Goal: Task Accomplishment & Management: Manage account settings

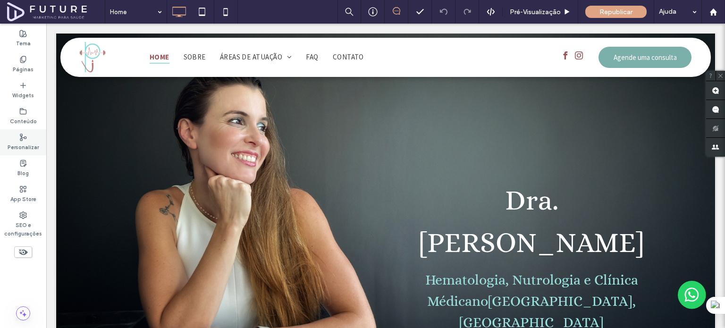
click at [26, 152] on div "Personalizar" at bounding box center [23, 142] width 46 height 26
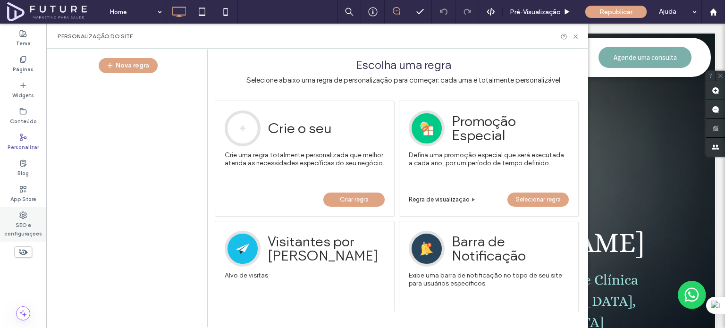
click at [34, 219] on label "SEO e configurações" at bounding box center [23, 228] width 46 height 19
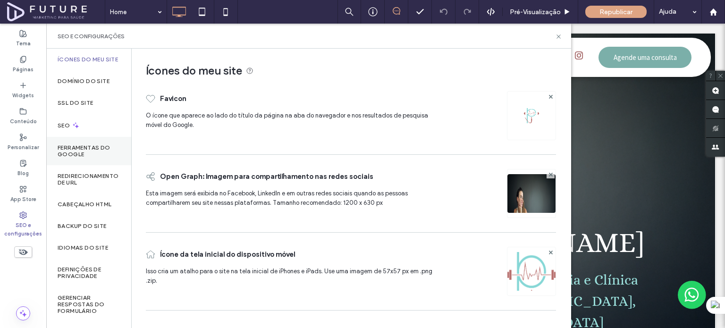
click at [94, 153] on label "Ferramentas do Google" at bounding box center [89, 150] width 62 height 13
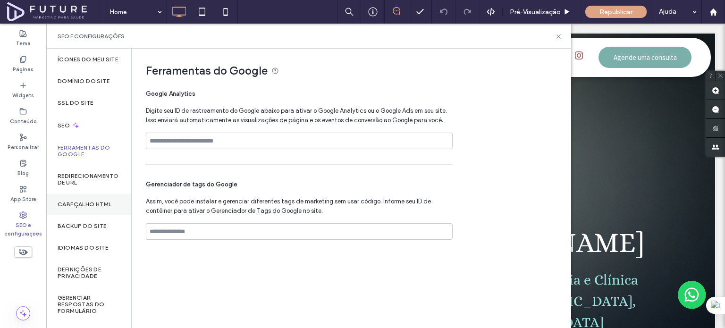
click at [92, 208] on label "Cabeçalho HTML" at bounding box center [85, 204] width 54 height 7
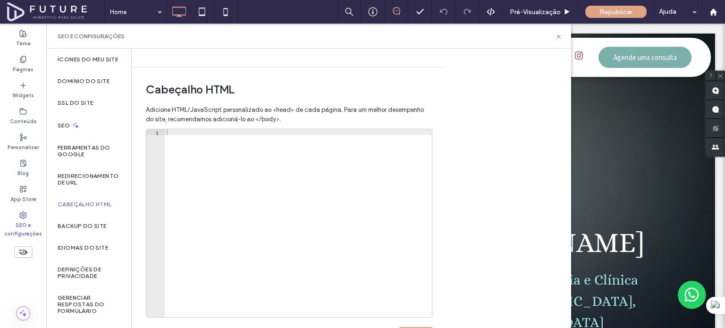
scroll to position [328, 0]
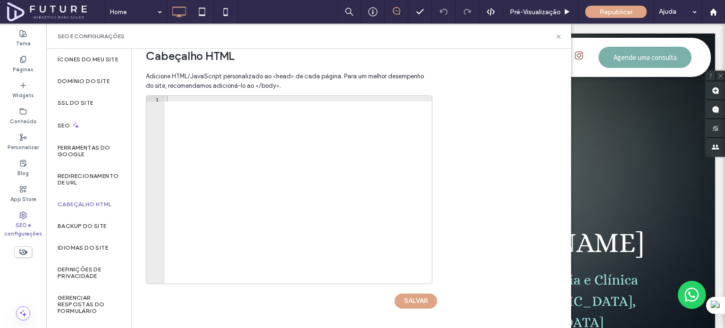
click at [228, 98] on div at bounding box center [298, 195] width 267 height 199
paste textarea "**********"
type textarea "**********"
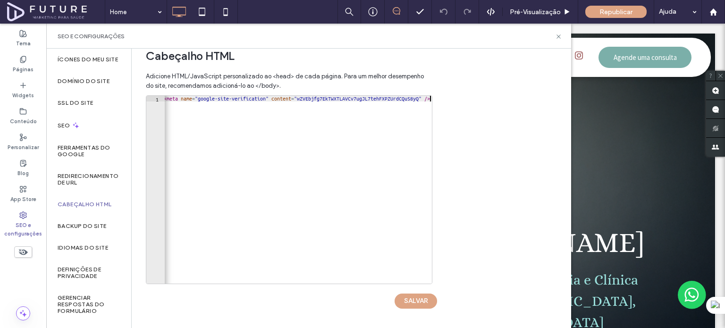
scroll to position [0, 2]
click at [426, 300] on button "SALVAR" at bounding box center [416, 301] width 42 height 15
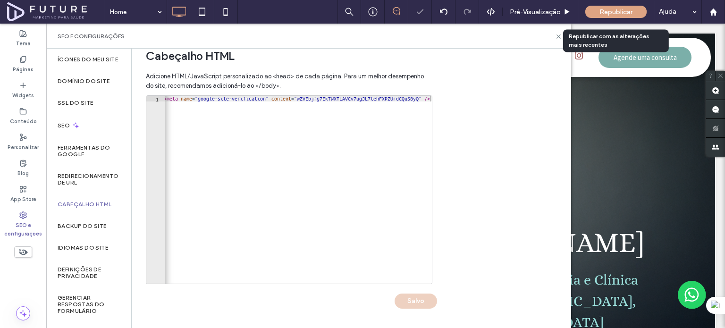
click at [610, 14] on span "Republicar" at bounding box center [615, 12] width 33 height 8
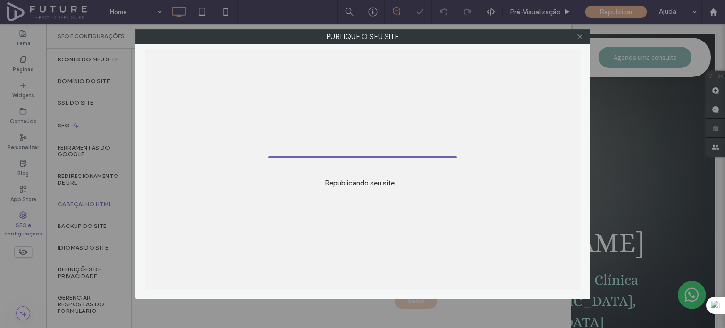
scroll to position [0, 0]
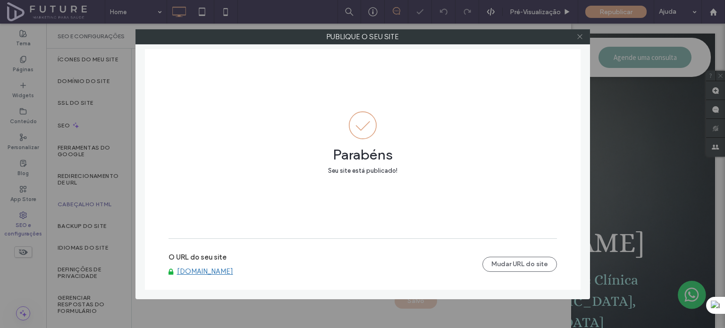
click at [578, 39] on icon at bounding box center [579, 36] width 7 height 7
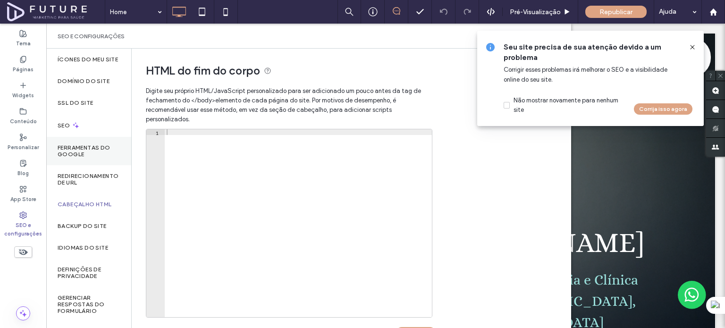
click at [92, 153] on label "Ferramentas do Google" at bounding box center [89, 150] width 62 height 13
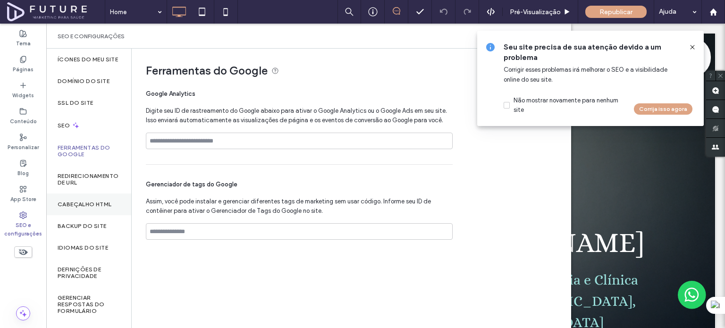
click at [93, 208] on label "Cabeçalho HTML" at bounding box center [85, 204] width 54 height 7
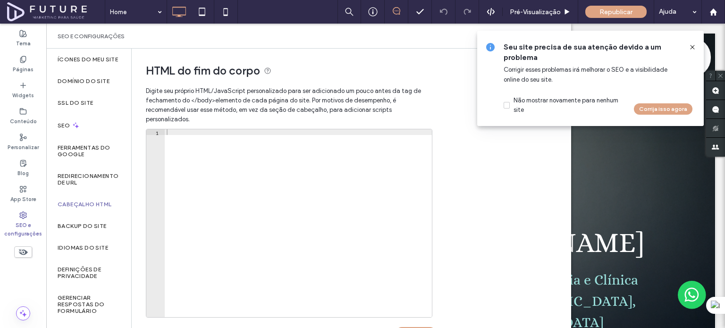
scroll to position [328, 0]
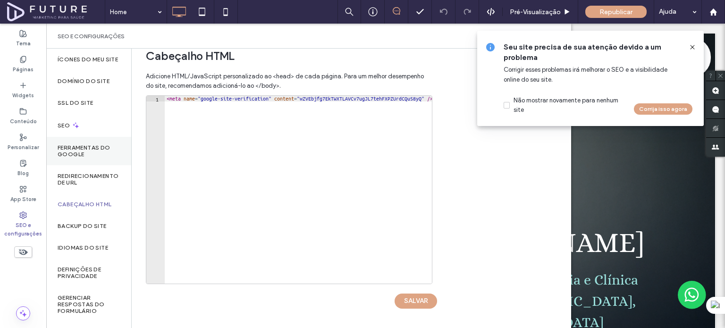
click at [65, 149] on div "Ferramentas do Google" at bounding box center [88, 151] width 85 height 28
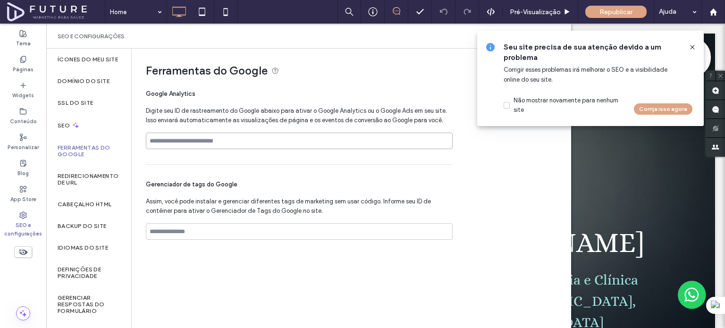
click at [205, 146] on input at bounding box center [299, 141] width 307 height 17
paste input "**********"
type input "**********"
click at [346, 108] on span "Digite seu ID de rastreamento do Google abaixo para ativar o Google Analytics o…" at bounding box center [299, 115] width 307 height 19
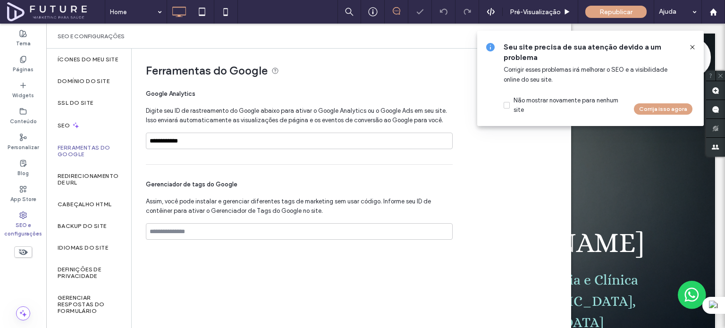
click at [385, 83] on div "**********" at bounding box center [299, 123] width 307 height 83
click at [278, 139] on input "**********" at bounding box center [299, 141] width 307 height 17
click at [327, 101] on div "**********" at bounding box center [299, 123] width 307 height 83
click at [694, 48] on icon at bounding box center [693, 47] width 8 height 8
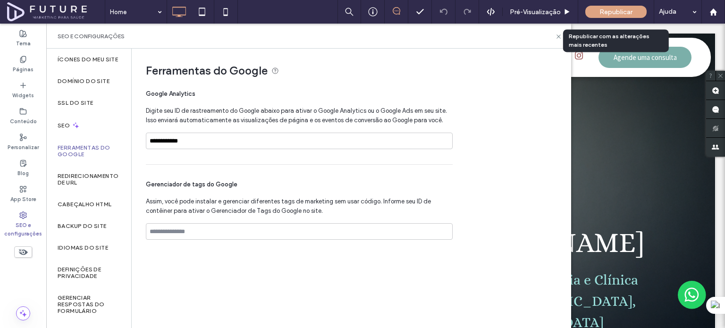
click at [602, 16] on div "Republicar" at bounding box center [615, 12] width 61 height 12
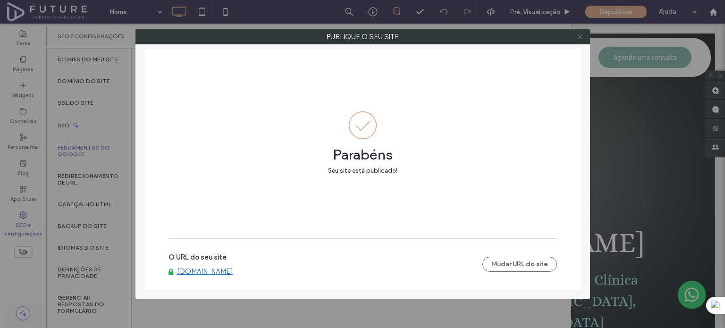
click at [581, 38] on icon at bounding box center [579, 36] width 7 height 7
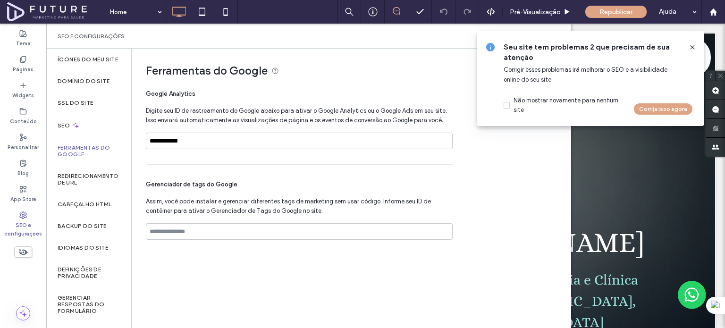
click at [211, 310] on div "**********" at bounding box center [351, 188] width 439 height 278
click at [692, 46] on icon at bounding box center [693, 47] width 8 height 8
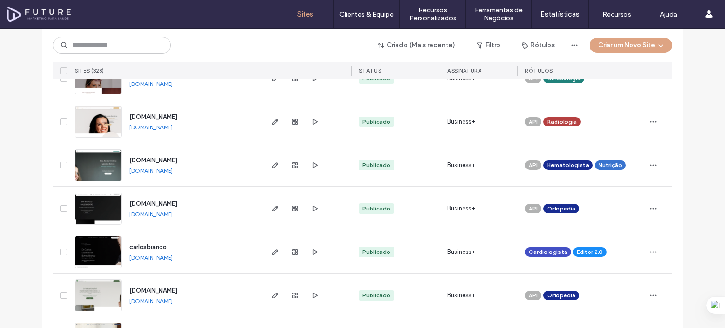
scroll to position [708, 0]
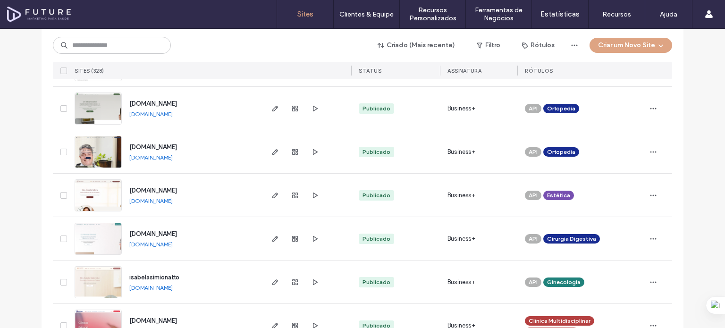
scroll to position [897, 0]
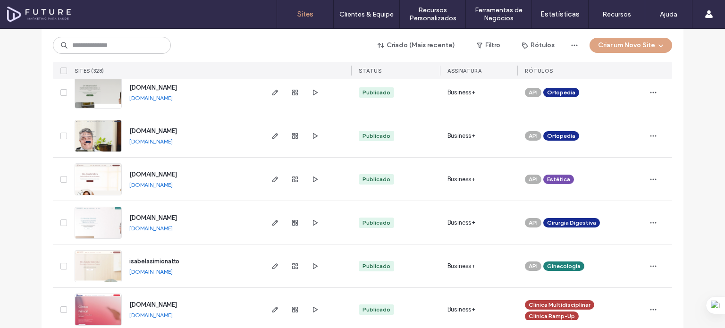
drag, startPoint x: 160, startPoint y: 188, endPoint x: 4, endPoint y: 206, distance: 157.2
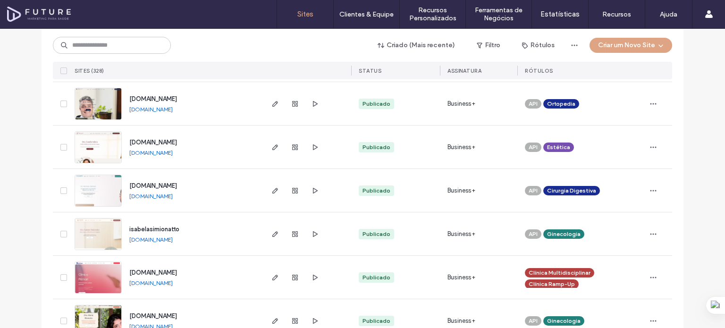
scroll to position [944, 0]
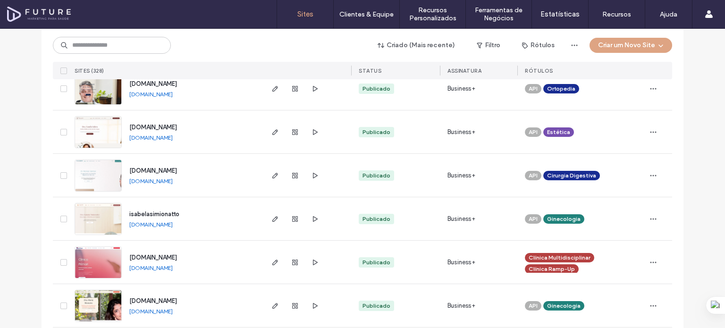
drag, startPoint x: 151, startPoint y: 183, endPoint x: 185, endPoint y: 188, distance: 34.0
click at [184, 187] on div "www.drrennansantos.com.br www.drrennansantos.com.br" at bounding box center [192, 175] width 140 height 43
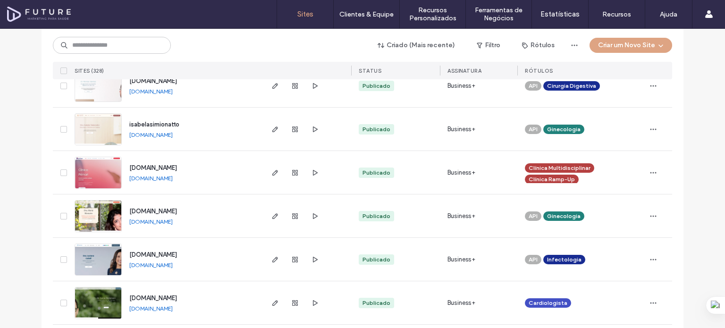
scroll to position [1038, 0]
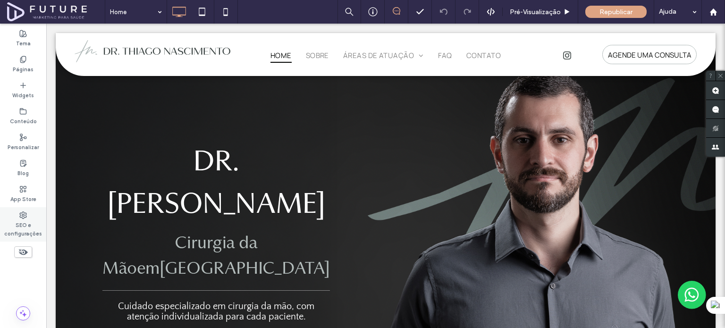
click at [16, 235] on label "SEO e configurações" at bounding box center [23, 228] width 46 height 19
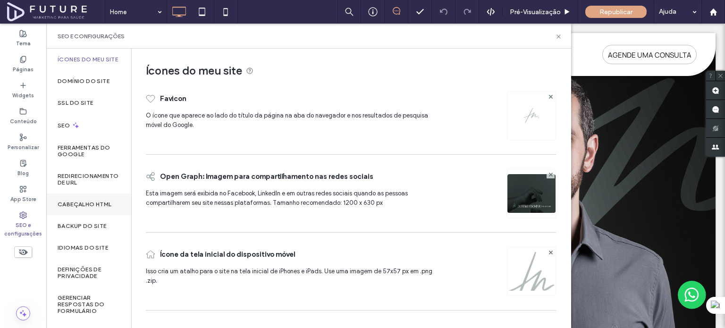
click at [86, 208] on label "Cabeçalho HTML" at bounding box center [85, 204] width 54 height 7
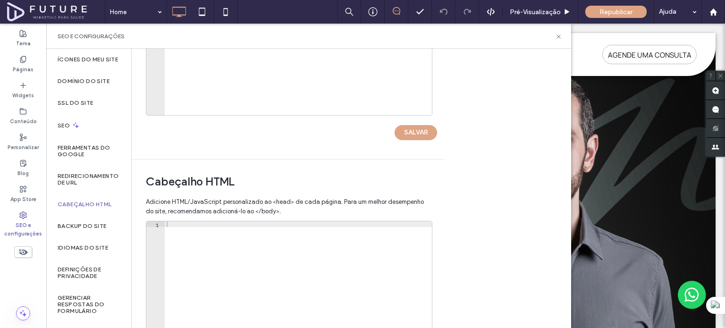
scroll to position [328, 0]
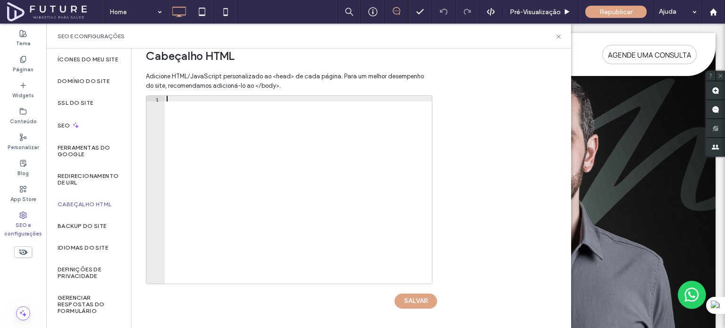
click at [187, 102] on div at bounding box center [298, 195] width 267 height 199
drag, startPoint x: 83, startPoint y: 160, endPoint x: 125, endPoint y: 158, distance: 41.6
click at [84, 158] on label "Ferramentas do Google" at bounding box center [89, 150] width 62 height 13
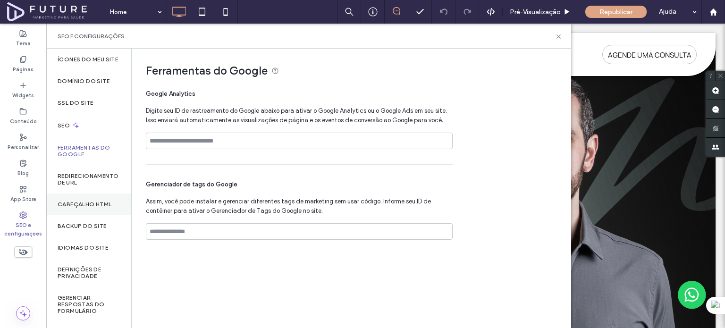
click at [81, 208] on label "Cabeçalho HTML" at bounding box center [85, 204] width 54 height 7
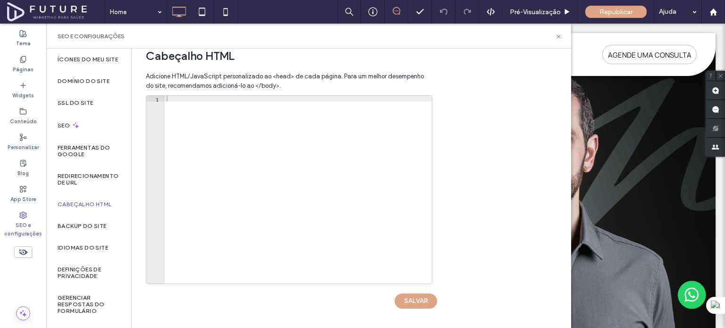
click at [207, 98] on div at bounding box center [298, 195] width 267 height 199
click at [215, 101] on div at bounding box center [298, 195] width 267 height 199
paste textarea "**********"
type textarea "**********"
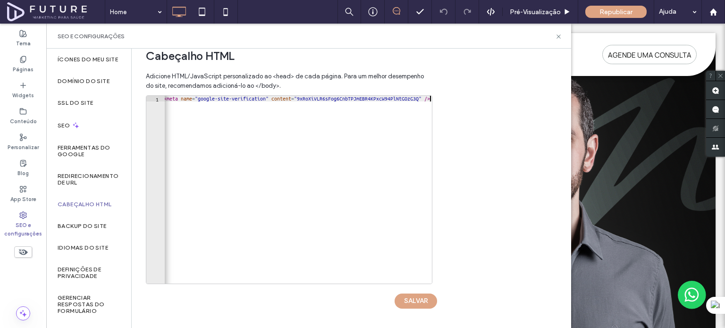
scroll to position [0, 2]
click at [427, 299] on button "SALVAR" at bounding box center [416, 301] width 42 height 15
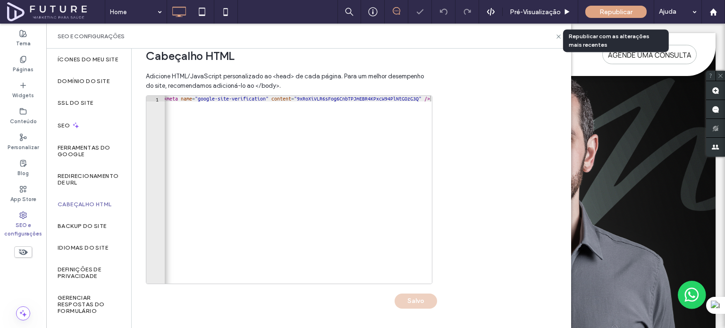
click at [613, 8] on span "Republicar" at bounding box center [615, 12] width 33 height 8
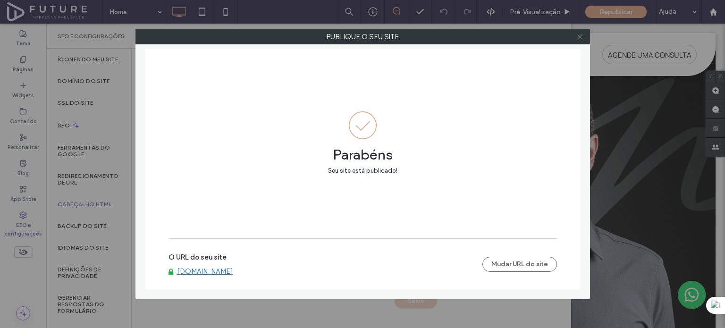
click at [582, 41] on span at bounding box center [579, 37] width 7 height 14
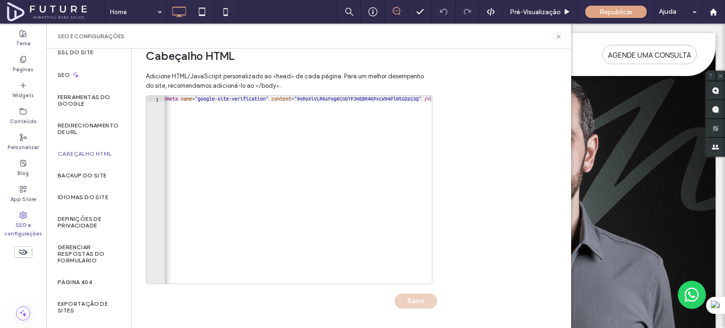
scroll to position [78, 0]
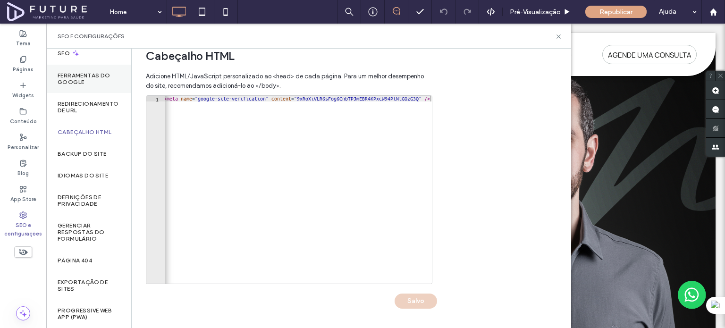
click at [89, 68] on div "Ferramentas do Google" at bounding box center [88, 79] width 85 height 28
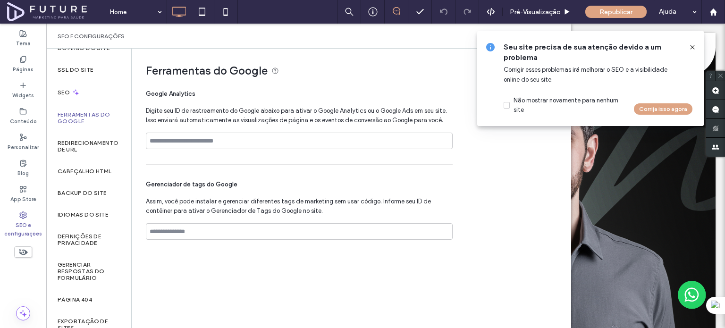
scroll to position [0, 0]
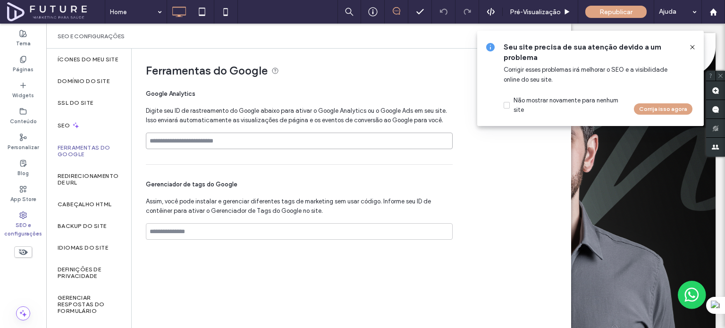
click at [177, 139] on input at bounding box center [299, 141] width 307 height 17
paste input "**********"
type input "**********"
click at [265, 113] on span "Digite seu ID de rastreamento do Google abaixo para ativar o Google Analytics o…" at bounding box center [299, 115] width 307 height 19
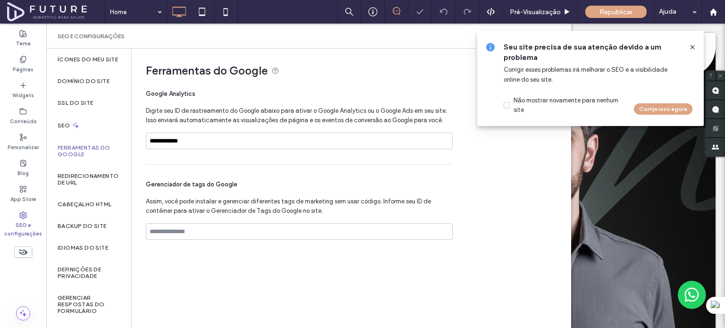
drag, startPoint x: 691, startPoint y: 47, endPoint x: 609, endPoint y: 13, distance: 88.4
click at [691, 47] on icon at bounding box center [693, 47] width 8 height 8
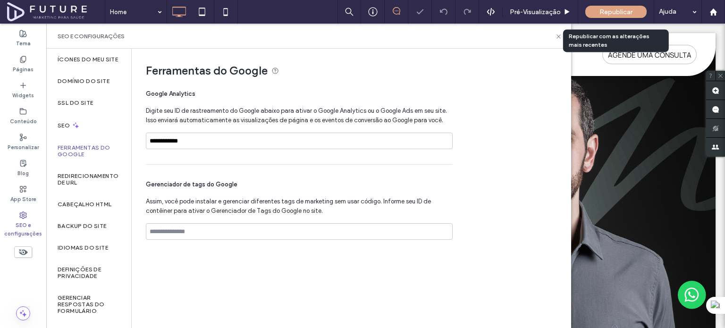
click at [610, 9] on span "Republicar" at bounding box center [615, 12] width 33 height 8
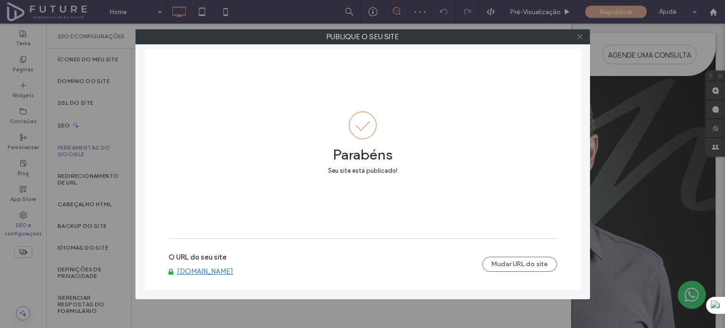
click at [583, 35] on icon at bounding box center [579, 36] width 7 height 7
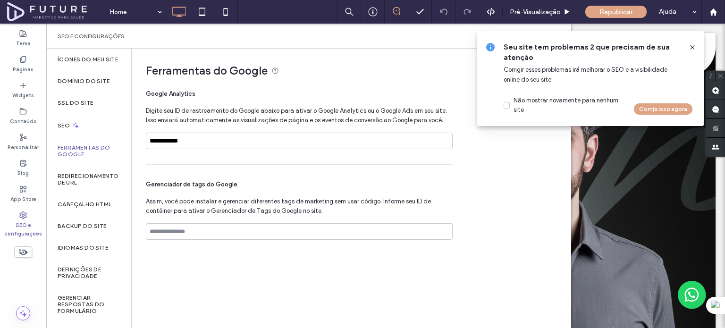
click at [689, 49] on icon at bounding box center [693, 47] width 8 height 8
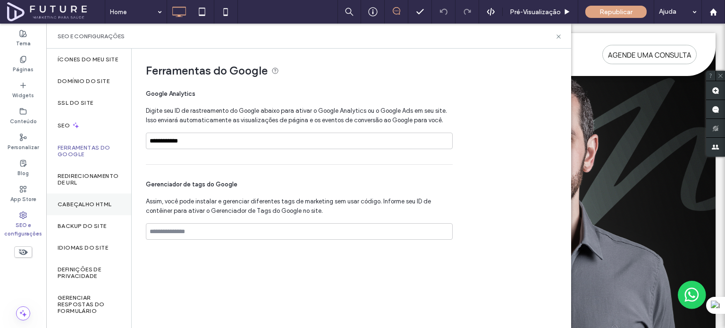
click at [93, 208] on label "Cabeçalho HTML" at bounding box center [85, 204] width 54 height 7
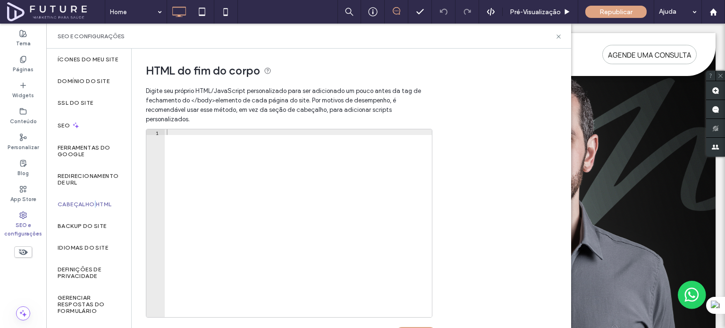
click at [93, 208] on label "Cabeçalho HTML" at bounding box center [85, 204] width 54 height 7
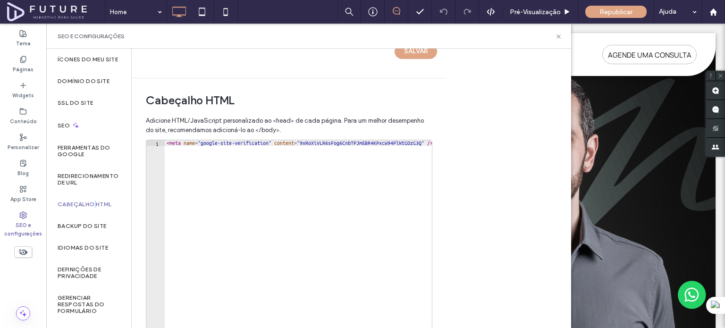
scroll to position [328, 0]
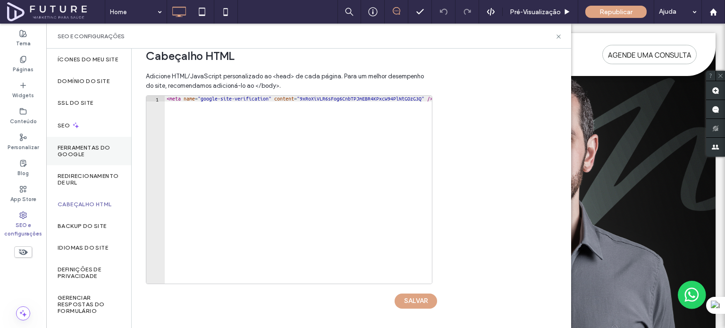
click at [79, 150] on div "Ferramentas do Google" at bounding box center [88, 151] width 85 height 28
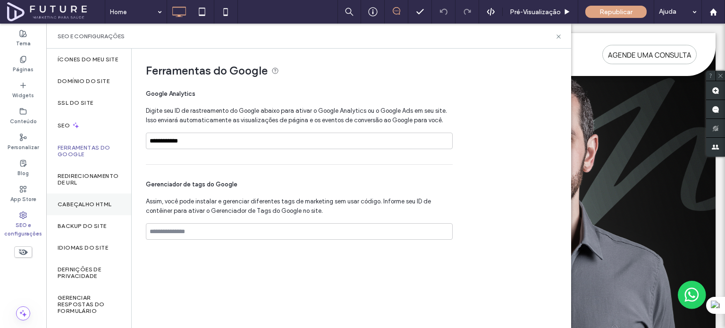
click at [97, 208] on label "Cabeçalho HTML" at bounding box center [85, 204] width 54 height 7
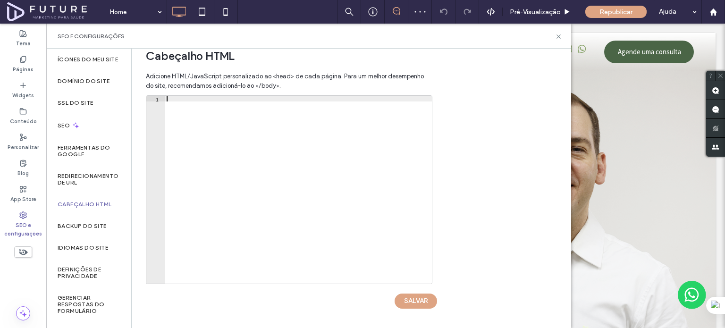
click at [208, 107] on div at bounding box center [298, 195] width 267 height 199
click at [215, 100] on div at bounding box center [298, 195] width 267 height 199
paste textarea "**********"
type textarea "**********"
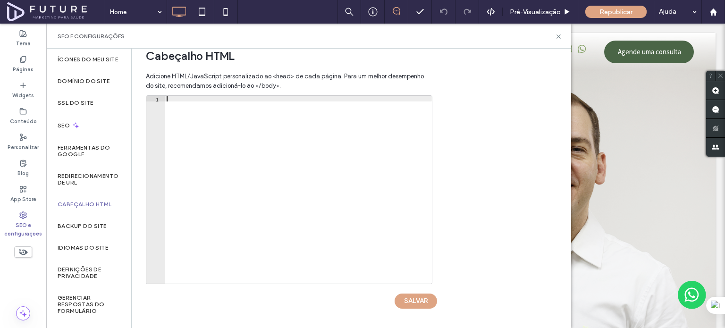
scroll to position [0, 2]
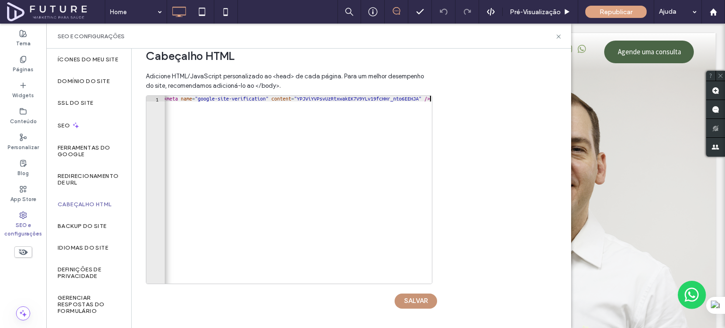
click at [412, 296] on button "SALVAR" at bounding box center [416, 301] width 42 height 15
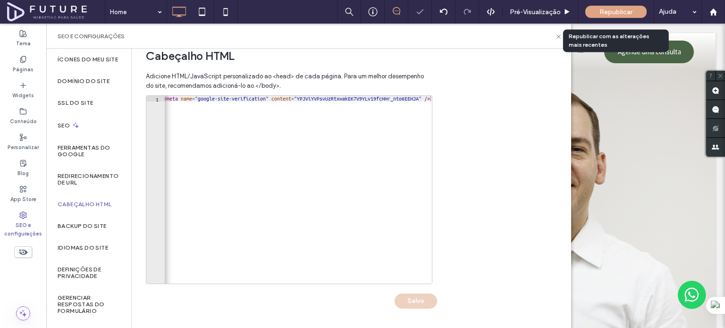
click at [622, 10] on span "Republicar" at bounding box center [615, 12] width 33 height 8
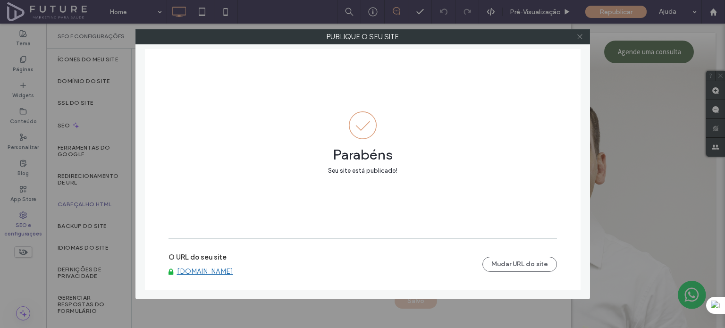
click at [582, 38] on icon at bounding box center [579, 36] width 7 height 7
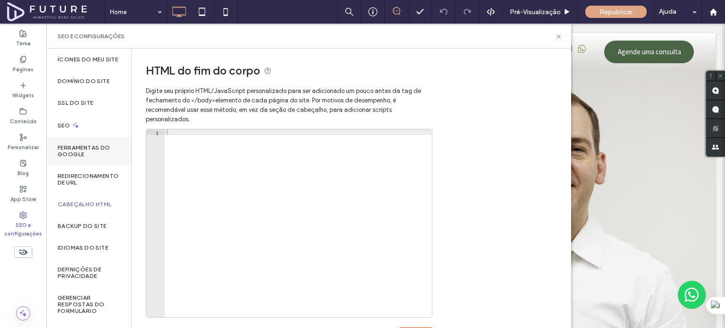
click at [100, 158] on label "Ferramentas do Google" at bounding box center [89, 150] width 62 height 13
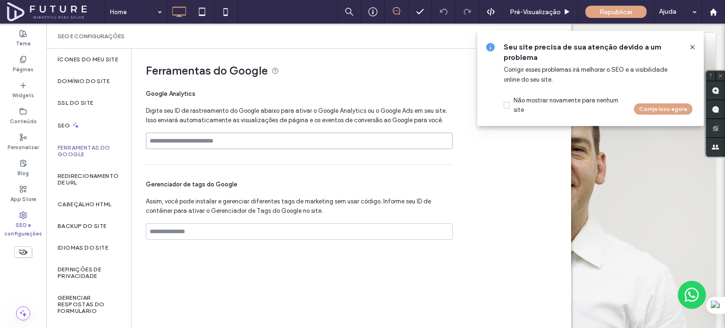
click at [286, 144] on input at bounding box center [299, 141] width 307 height 17
paste input "**********"
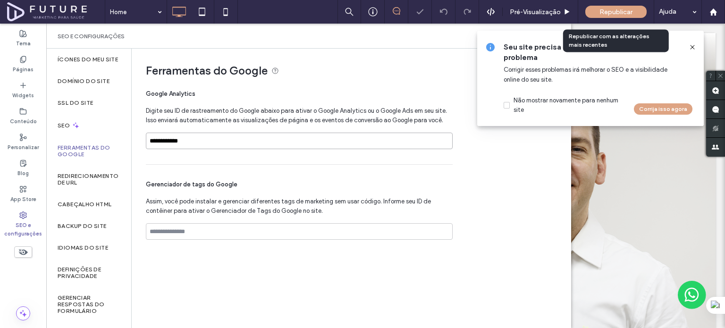
type input "**********"
click at [594, 11] on div "Republicar" at bounding box center [615, 12] width 61 height 12
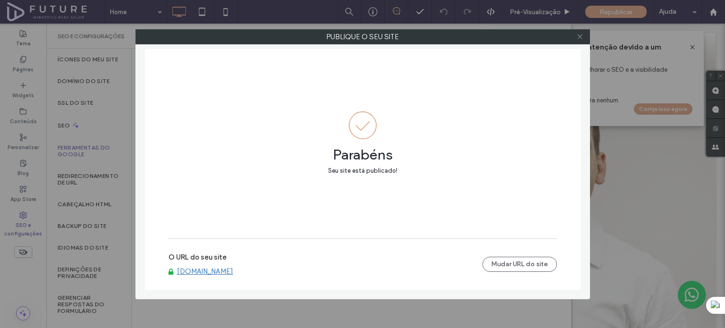
click at [577, 37] on icon at bounding box center [579, 36] width 7 height 7
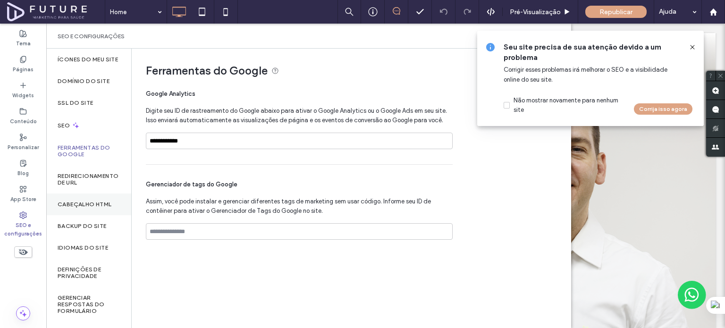
click at [95, 206] on div "Cabeçalho HTML" at bounding box center [88, 205] width 85 height 22
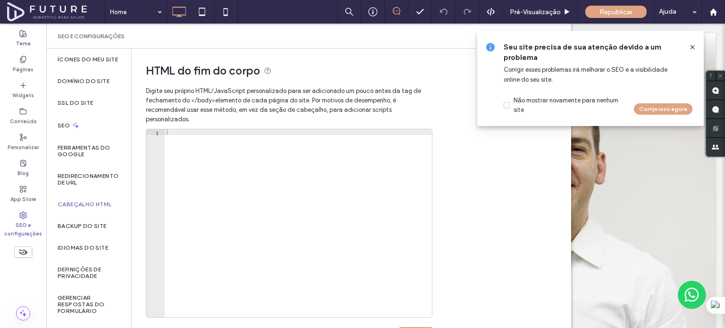
scroll to position [328, 0]
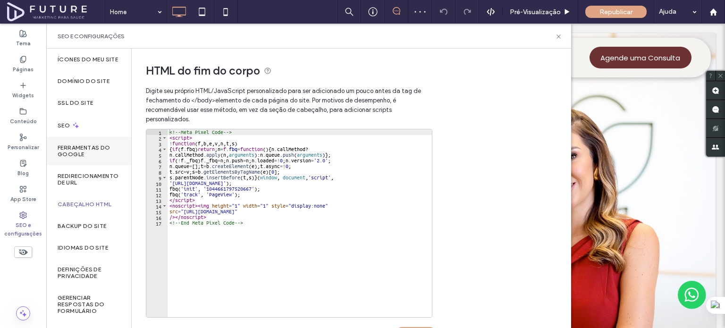
click at [85, 158] on label "Ferramentas do Google" at bounding box center [89, 150] width 62 height 13
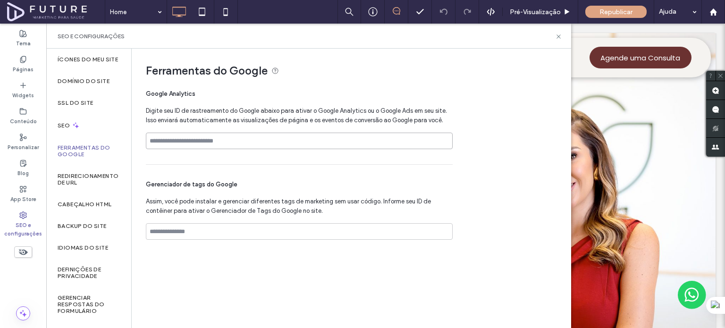
click at [223, 136] on input at bounding box center [299, 141] width 307 height 17
click at [238, 147] on input at bounding box center [299, 141] width 307 height 17
paste input "**********"
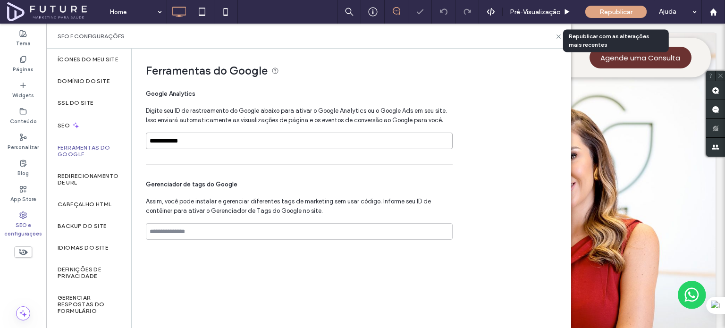
type input "**********"
click at [623, 12] on span "Republicar" at bounding box center [615, 12] width 33 height 8
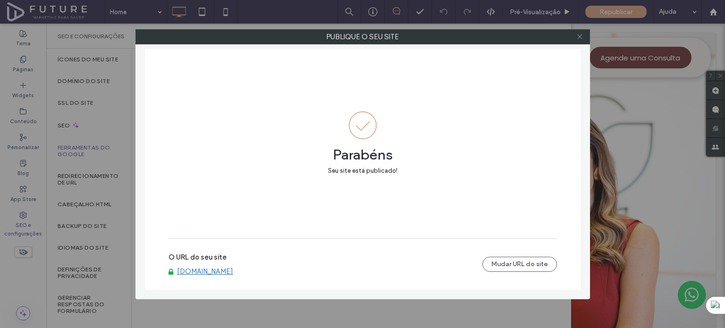
click at [578, 39] on use at bounding box center [579, 36] width 5 height 5
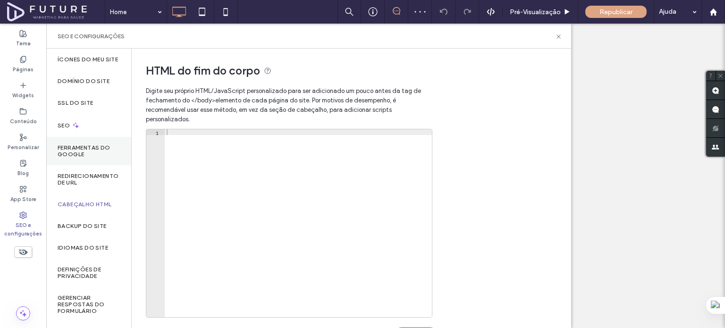
scroll to position [328, 0]
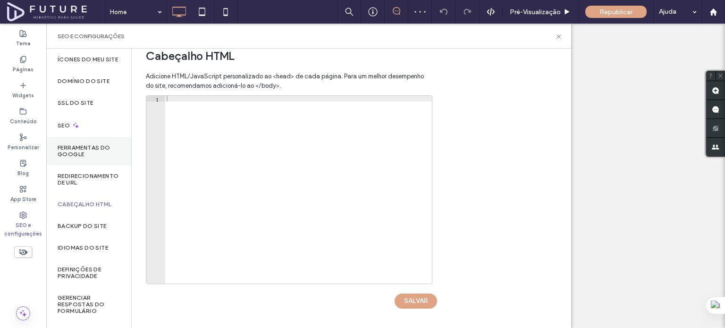
click at [98, 158] on label "Ferramentas do Google" at bounding box center [89, 150] width 62 height 13
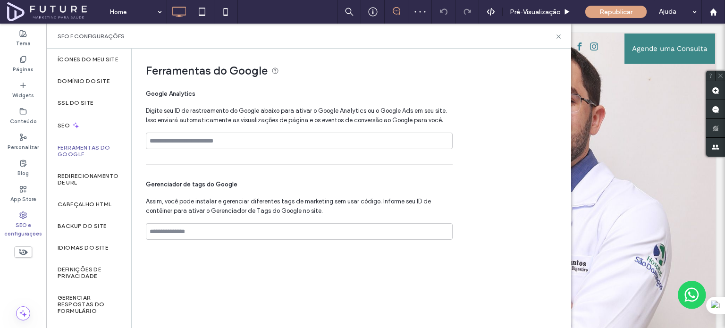
scroll to position [0, 0]
click at [94, 205] on div "Cabeçalho HTML" at bounding box center [88, 205] width 85 height 22
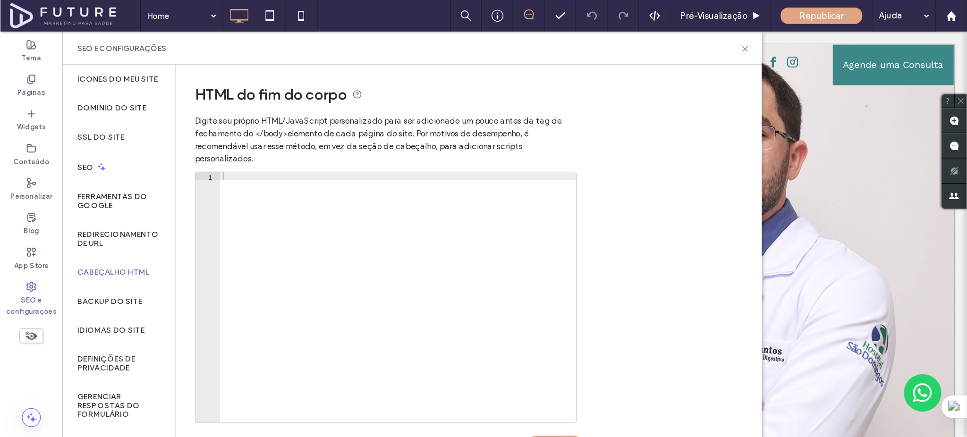
scroll to position [236, 0]
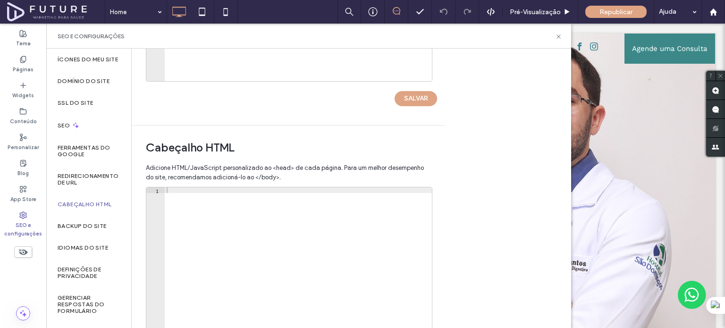
click at [304, 190] on div at bounding box center [298, 286] width 267 height 199
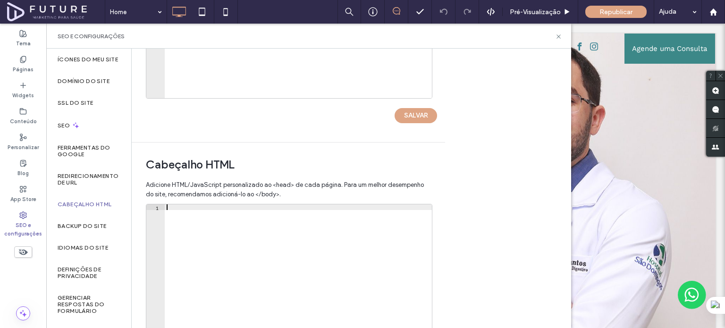
scroll to position [328, 0]
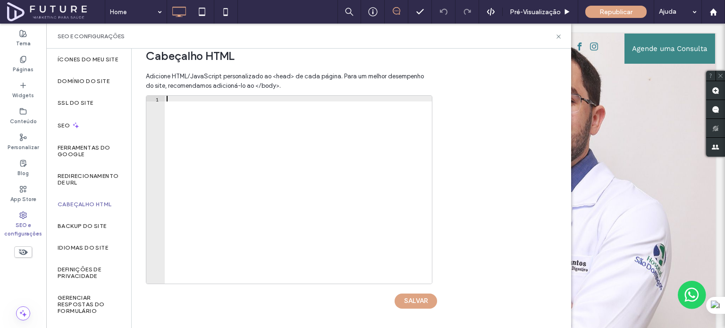
paste textarea "**********"
type textarea "**********"
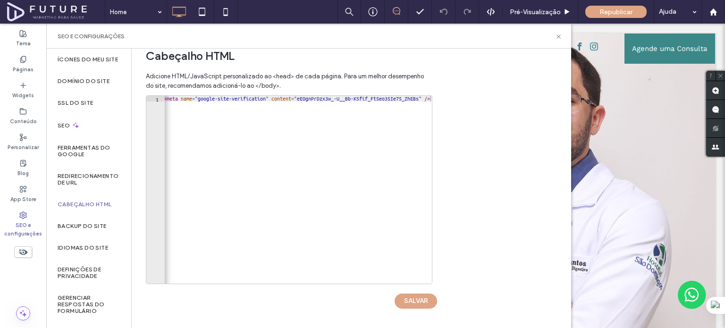
drag, startPoint x: 419, startPoint y: 298, endPoint x: 433, endPoint y: 285, distance: 19.1
click at [419, 297] on button "SALVAR" at bounding box center [416, 301] width 42 height 15
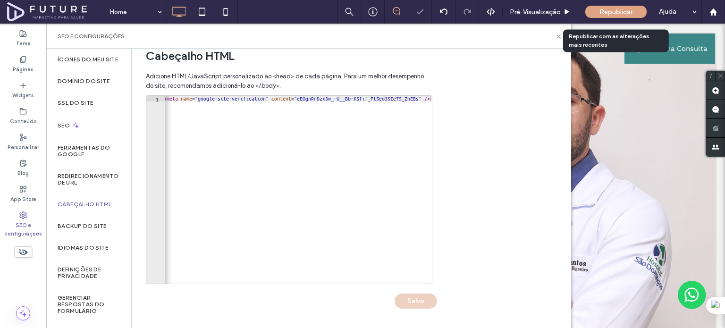
click at [603, 17] on div "Republicar" at bounding box center [615, 12] width 61 height 12
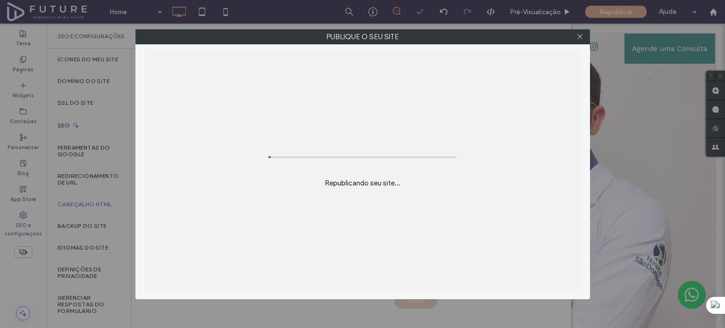
scroll to position [0, 0]
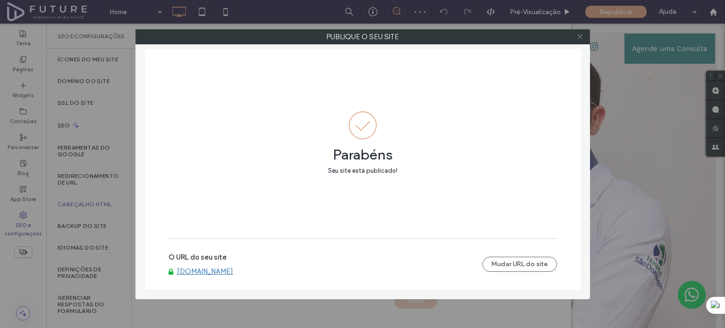
click at [580, 39] on icon at bounding box center [579, 36] width 7 height 7
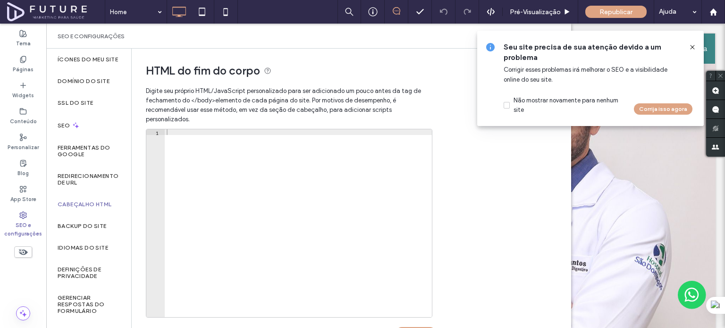
scroll to position [328, 0]
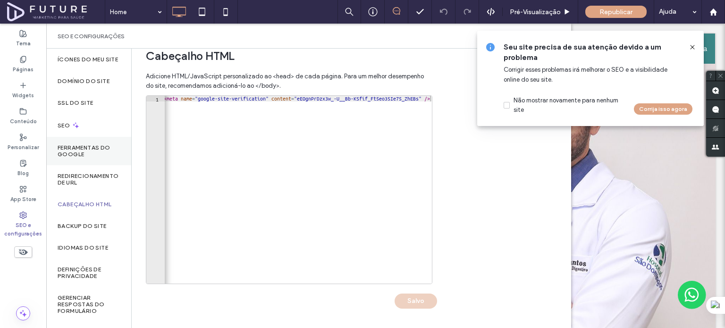
click at [75, 149] on div "Ferramentas do Google" at bounding box center [88, 151] width 85 height 28
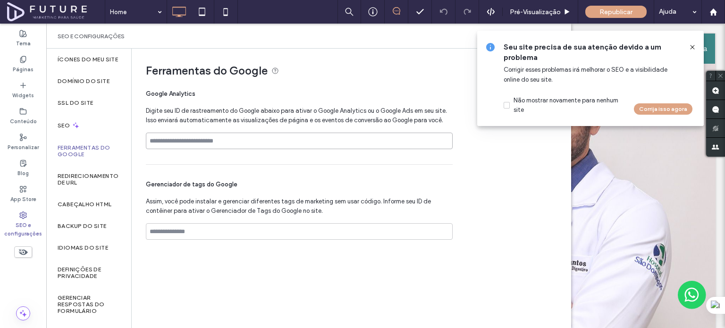
click at [211, 141] on input at bounding box center [299, 141] width 307 height 17
paste input "**********"
type input "**********"
click at [696, 46] on icon at bounding box center [693, 47] width 8 height 8
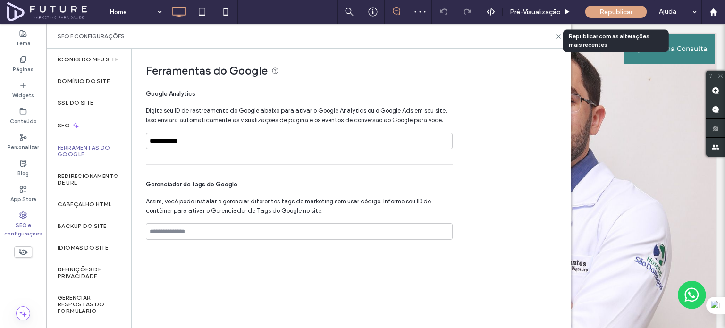
click at [608, 12] on span "Republicar" at bounding box center [615, 12] width 33 height 8
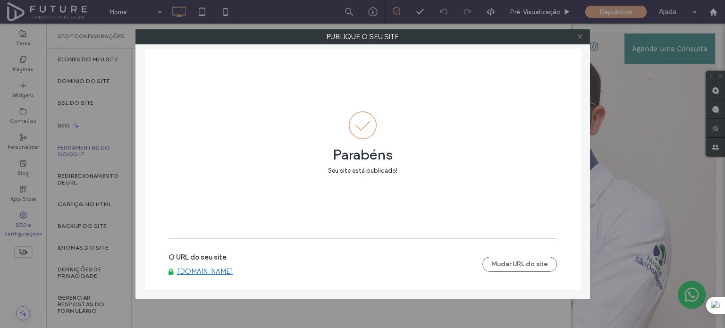
click at [580, 37] on icon at bounding box center [579, 36] width 7 height 7
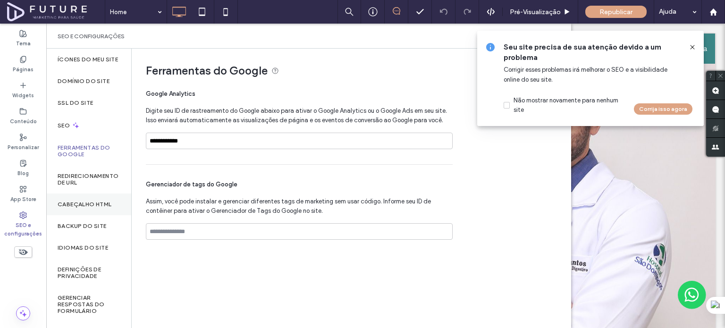
click at [70, 215] on div "Cabeçalho HTML" at bounding box center [88, 205] width 85 height 22
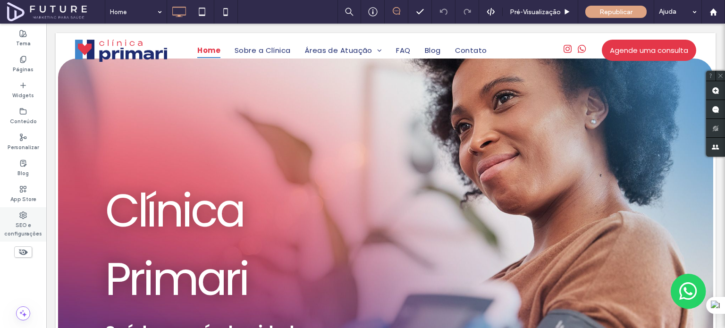
click at [35, 232] on label "SEO e configurações" at bounding box center [23, 228] width 46 height 19
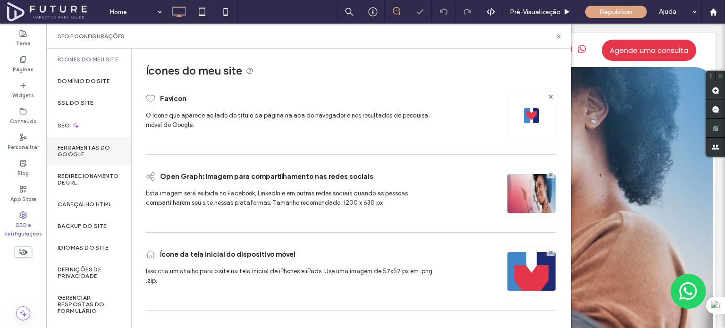
click at [97, 156] on label "Ferramentas do Google" at bounding box center [89, 150] width 62 height 13
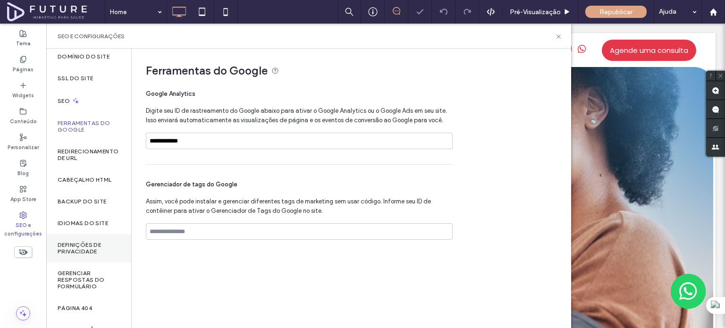
scroll to position [47, 0]
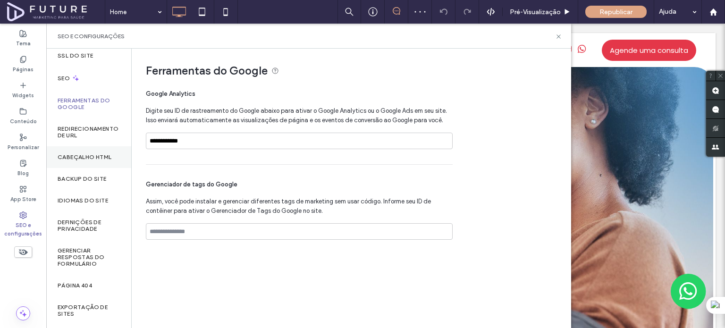
click at [101, 160] on label "Cabeçalho HTML" at bounding box center [85, 157] width 54 height 7
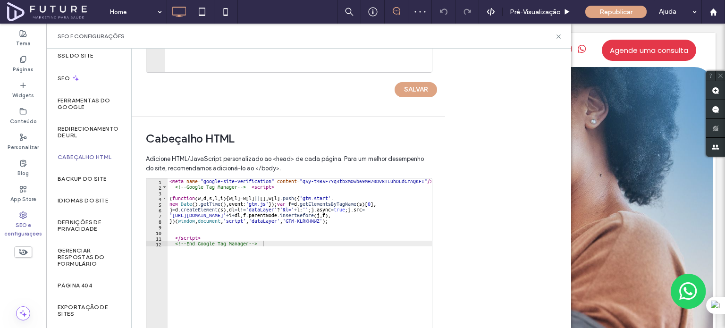
scroll to position [328, 0]
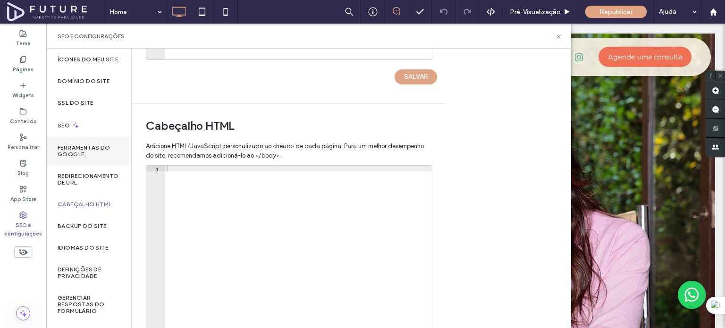
scroll to position [328, 0]
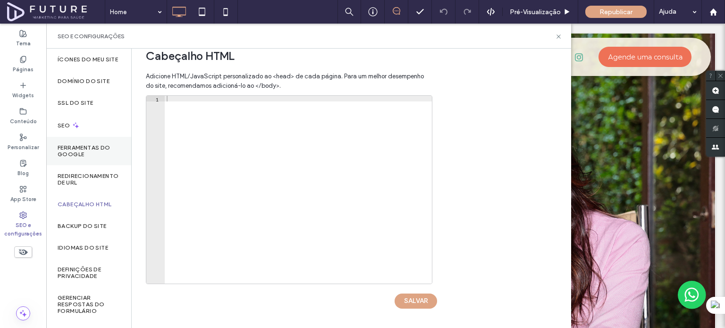
click at [98, 152] on label "Ferramentas do Google" at bounding box center [89, 150] width 62 height 13
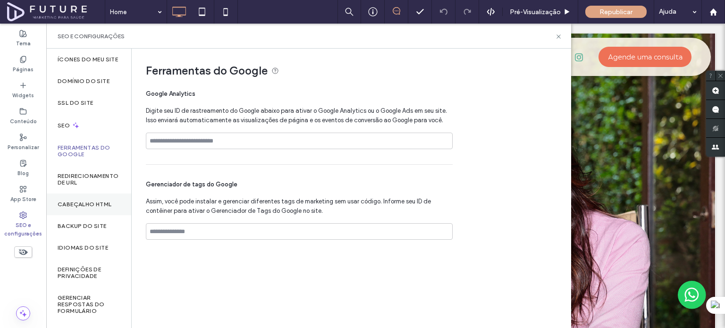
click at [100, 206] on div "Cabeçalho HTML" at bounding box center [88, 205] width 85 height 22
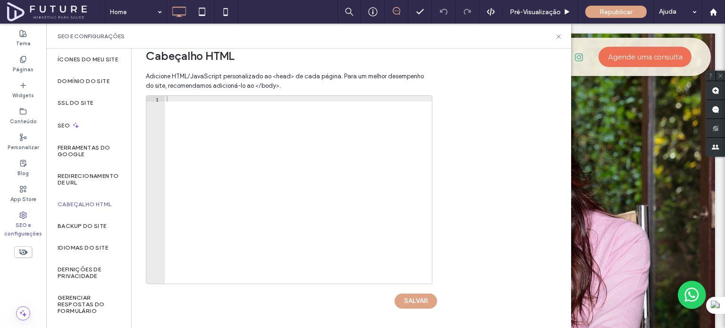
click at [241, 107] on div at bounding box center [298, 195] width 267 height 199
click at [250, 107] on div at bounding box center [298, 195] width 267 height 199
click at [264, 102] on div at bounding box center [298, 195] width 267 height 199
paste textarea "**********"
type textarea "**********"
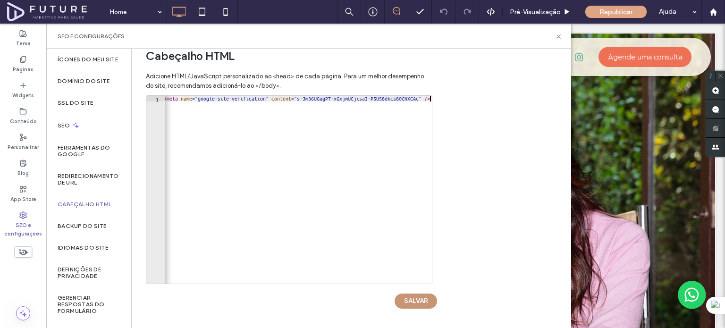
click at [426, 304] on button "SALVAR" at bounding box center [416, 301] width 42 height 15
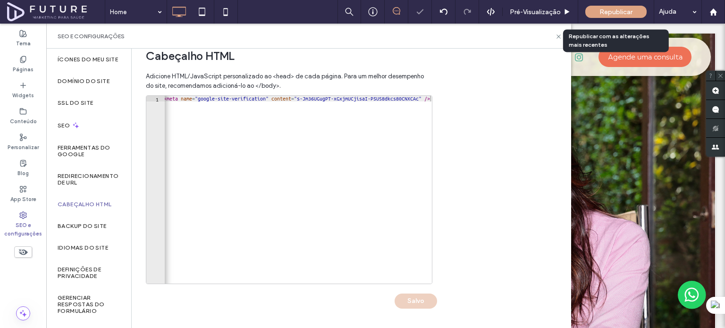
scroll to position [0, 0]
click at [607, 11] on span "Republicar" at bounding box center [615, 12] width 33 height 8
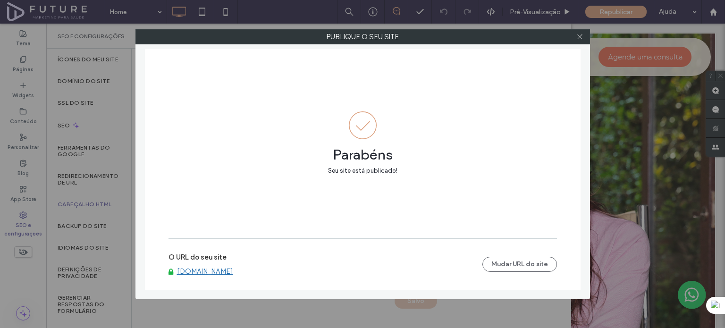
click at [584, 39] on div at bounding box center [580, 37] width 14 height 14
click at [579, 36] on icon at bounding box center [579, 36] width 7 height 7
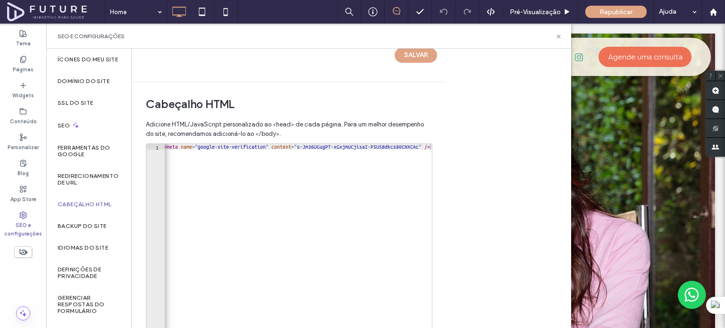
scroll to position [328, 0]
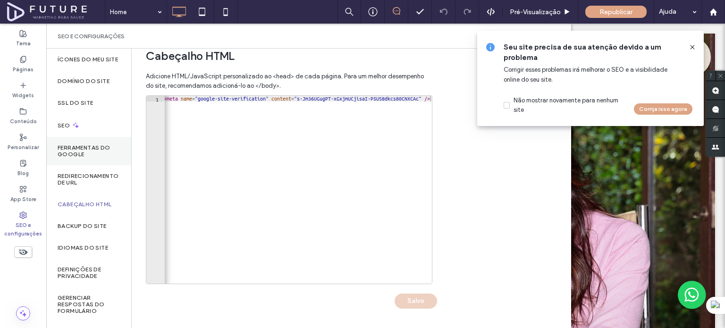
click at [85, 158] on label "Ferramentas do Google" at bounding box center [89, 150] width 62 height 13
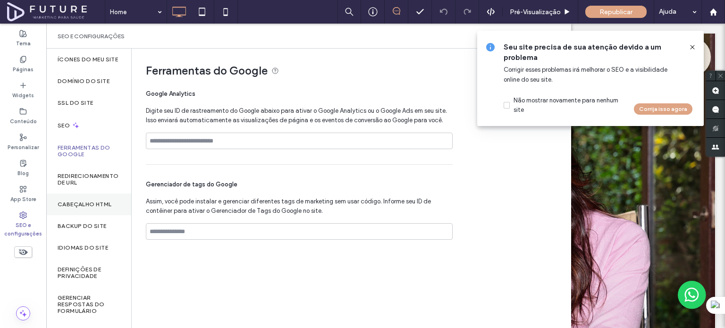
click at [86, 208] on label "Cabeçalho HTML" at bounding box center [85, 204] width 54 height 7
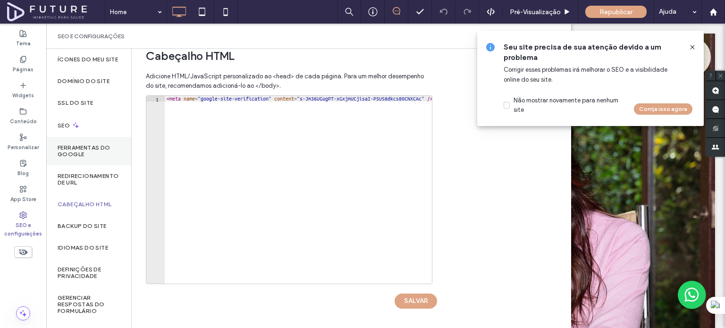
click at [83, 158] on label "Ferramentas do Google" at bounding box center [89, 150] width 62 height 13
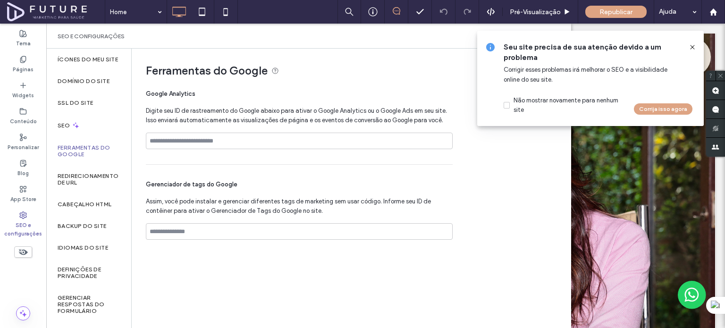
click at [277, 129] on div "Google Analytics Digite seu ID de rastreamento do Google abaixo para ativar o G…" at bounding box center [299, 123] width 307 height 83
click at [278, 135] on input at bounding box center [299, 141] width 307 height 17
paste input "**********"
type input "**********"
click at [80, 208] on label "Cabeçalho HTML" at bounding box center [85, 204] width 54 height 7
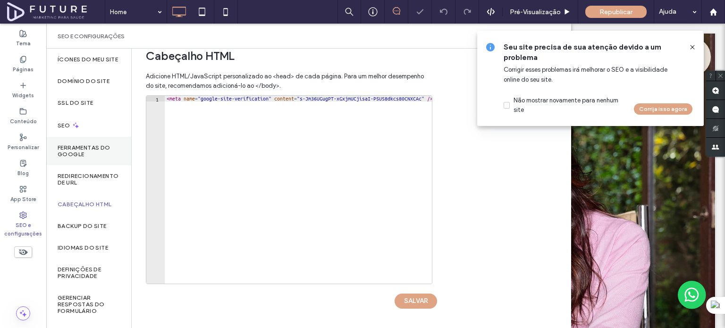
click at [97, 156] on label "Ferramentas do Google" at bounding box center [89, 150] width 62 height 13
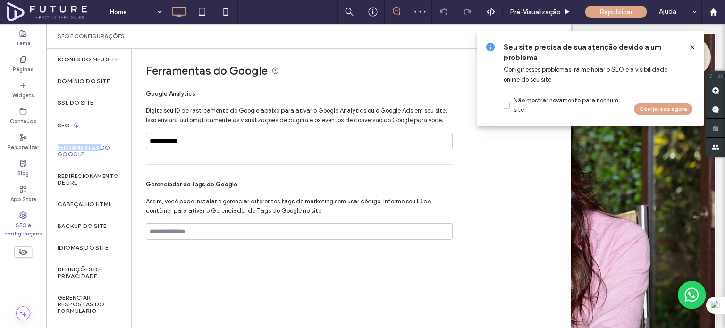
click at [97, 156] on label "Ferramentas do Google" at bounding box center [89, 150] width 62 height 13
click at [95, 215] on div "Cabeçalho HTML" at bounding box center [88, 205] width 85 height 22
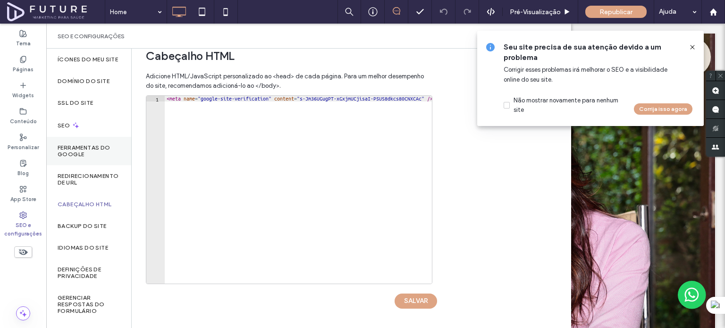
click at [90, 151] on label "Ferramentas do Google" at bounding box center [89, 150] width 62 height 13
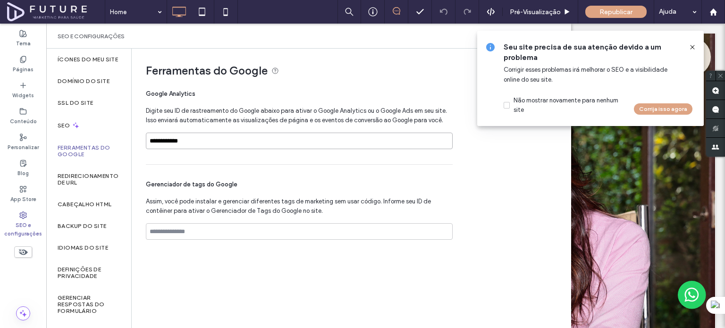
click at [251, 137] on input "**********" at bounding box center [299, 141] width 307 height 17
click at [313, 93] on span "Google Analytics" at bounding box center [299, 93] width 307 height 9
click at [689, 46] on icon at bounding box center [693, 47] width 8 height 8
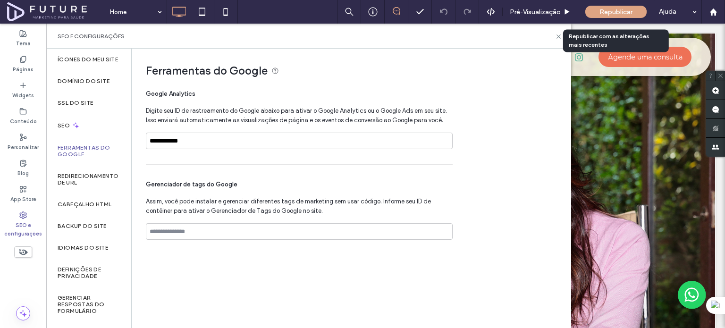
click at [621, 15] on span "Republicar" at bounding box center [615, 12] width 33 height 8
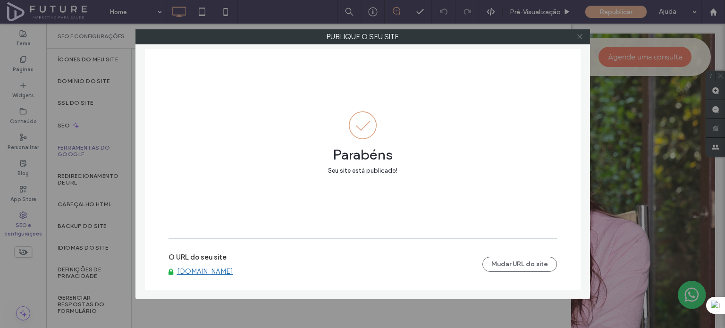
click at [580, 37] on icon at bounding box center [579, 36] width 7 height 7
